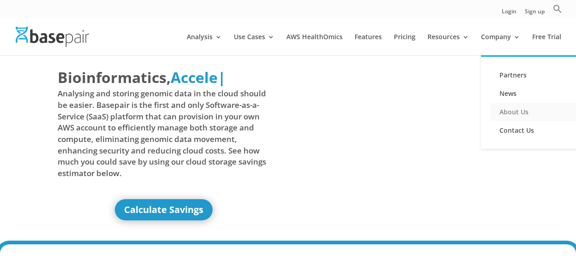
click at [512, 106] on link "About Us" at bounding box center [536, 112] width 92 height 18
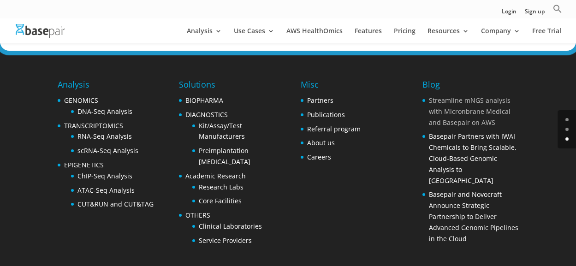
scroll to position [1529, 0]
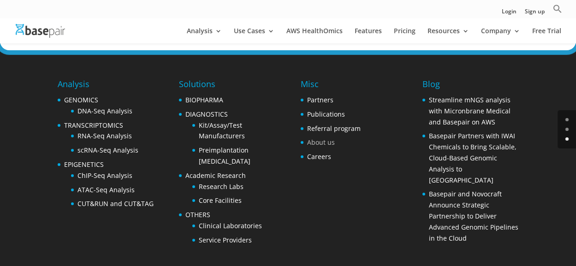
click at [315, 138] on link "About us" at bounding box center [321, 142] width 28 height 9
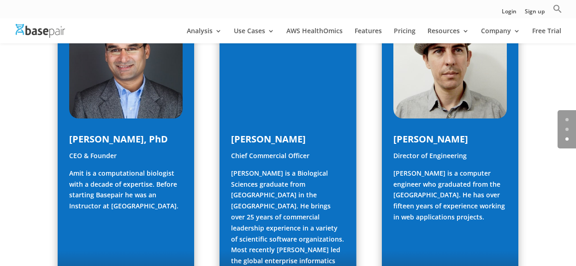
scroll to position [507, 0]
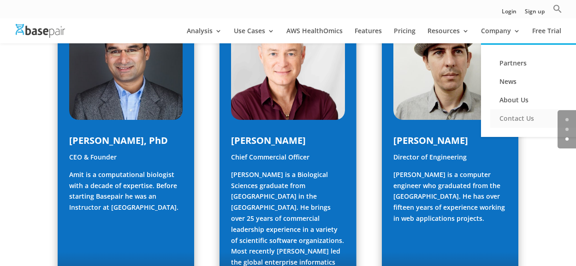
click at [518, 119] on link "Contact Us" at bounding box center [536, 118] width 92 height 18
